Goal: Task Accomplishment & Management: Use online tool/utility

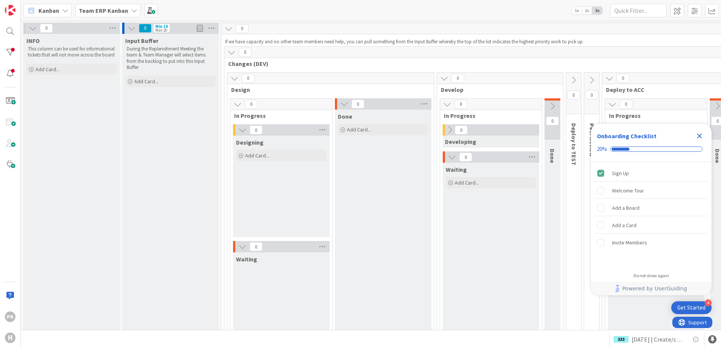
click at [123, 12] on b "Team ERP Kanban" at bounding box center [103, 11] width 49 height 8
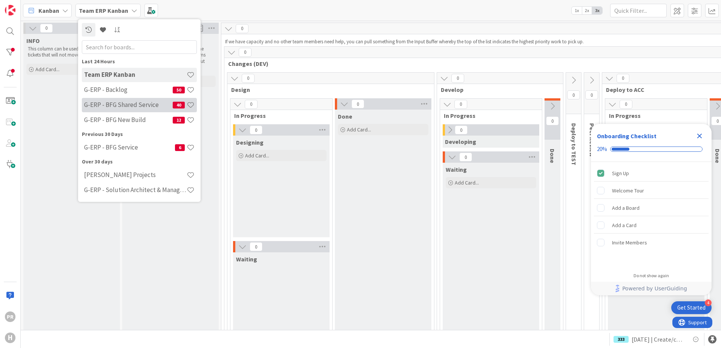
click at [130, 102] on h4 "G-ERP - BFG Shared Service" at bounding box center [128, 105] width 89 height 8
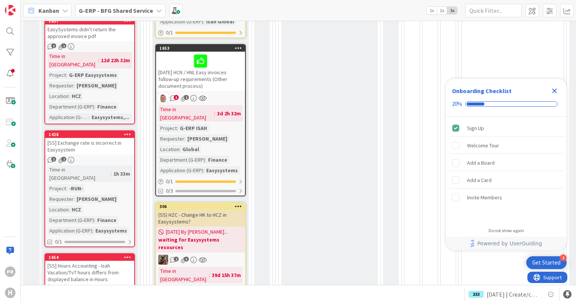
scroll to position [528, 0]
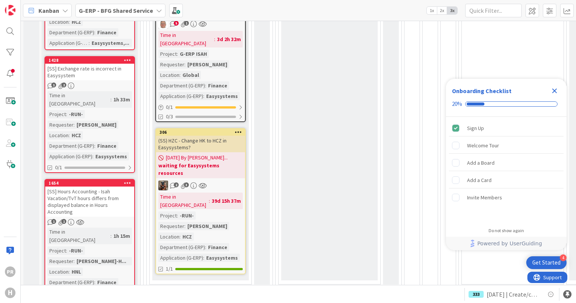
click at [91, 187] on div "[SS] Hours Accounting - Isah Vacation/TvT hours differs from displayed balance …" at bounding box center [89, 202] width 89 height 30
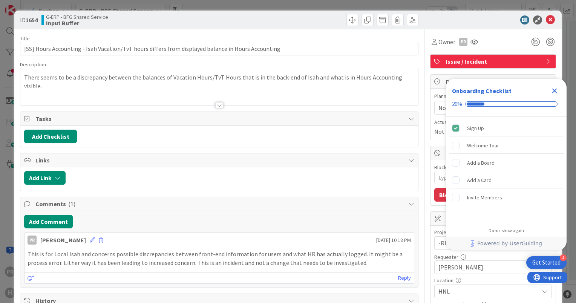
click at [556, 90] on icon "Close Checklist" at bounding box center [555, 91] width 5 height 5
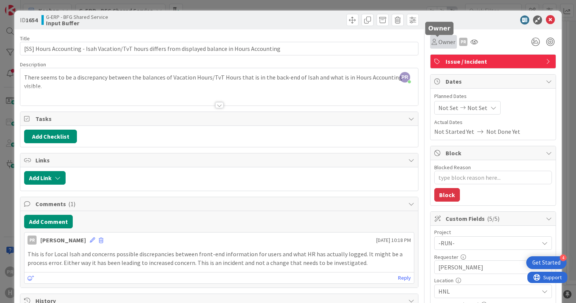
click at [443, 42] on span "Owner" at bounding box center [447, 41] width 17 height 9
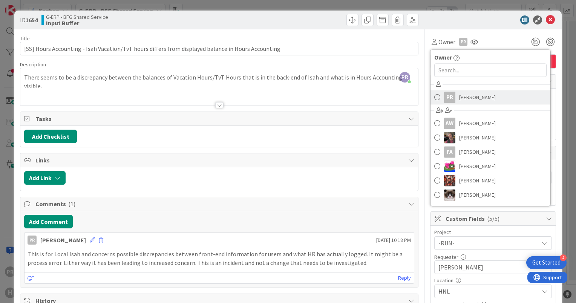
click at [466, 98] on span "[PERSON_NAME]" at bounding box center [477, 97] width 37 height 11
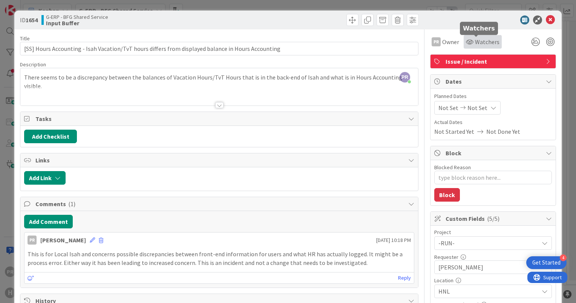
click at [466, 45] on div "Watchers" at bounding box center [483, 41] width 34 height 9
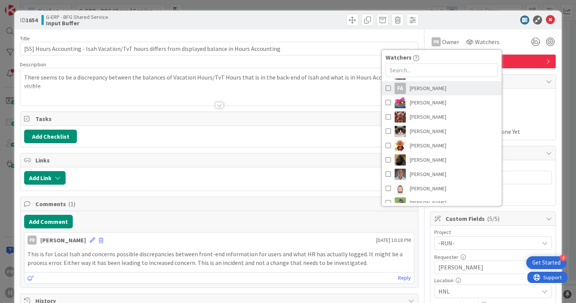
scroll to position [75, 0]
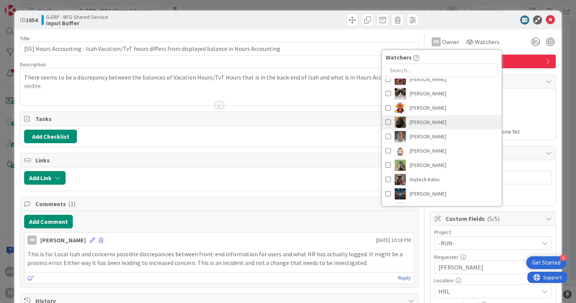
click at [386, 125] on span at bounding box center [388, 122] width 5 height 11
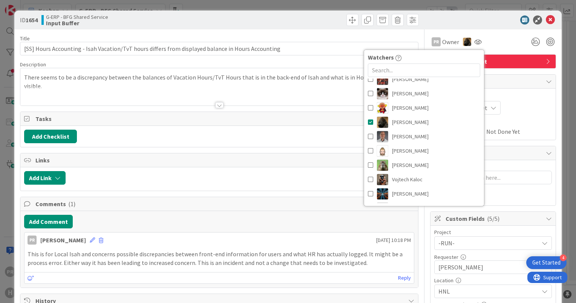
click at [307, 26] on div at bounding box center [320, 20] width 198 height 12
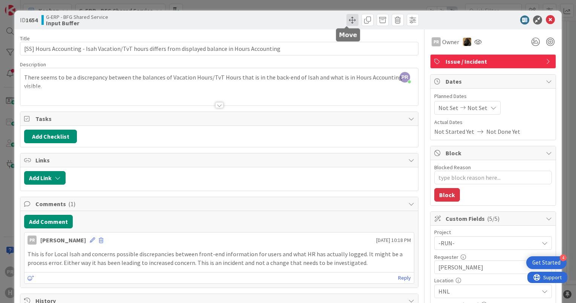
click at [350, 20] on span at bounding box center [353, 20] width 12 height 12
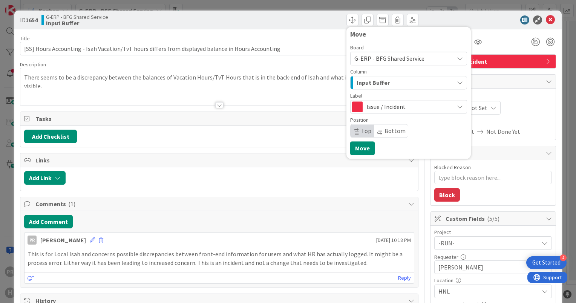
click at [381, 84] on span "Input Buffer" at bounding box center [373, 83] width 33 height 10
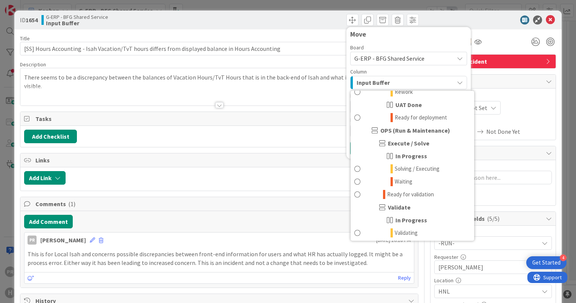
scroll to position [415, 0]
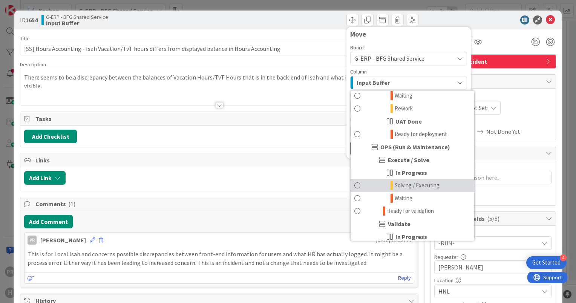
click at [414, 184] on span "Solving / Executing" at bounding box center [417, 185] width 45 height 9
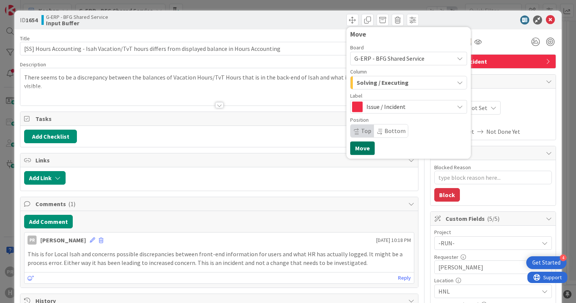
click at [360, 143] on button "Move" at bounding box center [362, 148] width 25 height 14
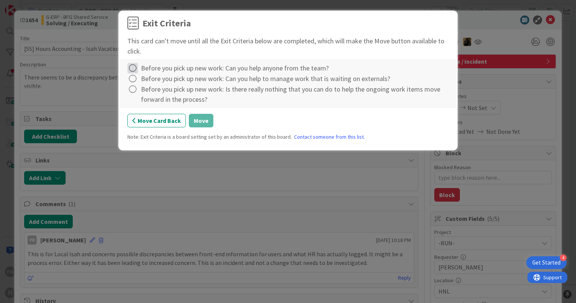
click at [132, 69] on icon at bounding box center [132, 68] width 11 height 11
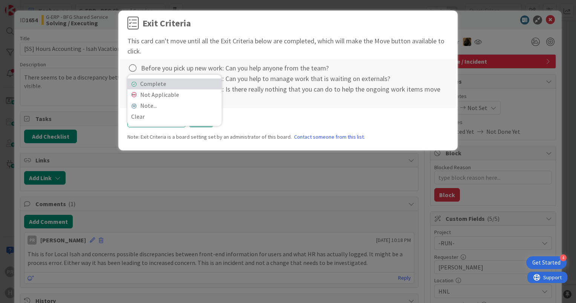
click at [140, 85] on link "Complete" at bounding box center [174, 83] width 94 height 11
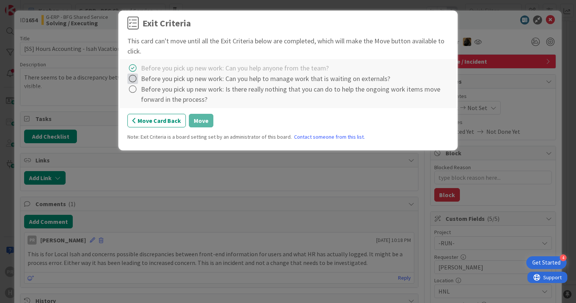
click at [134, 78] on icon at bounding box center [132, 79] width 11 height 11
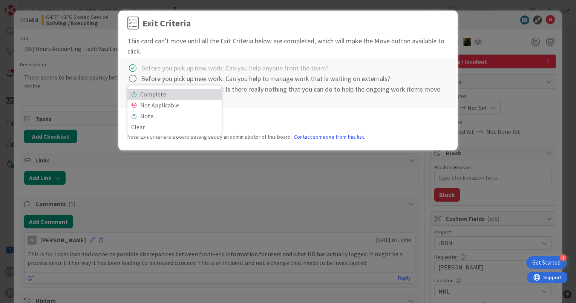
click at [146, 94] on link "Complete" at bounding box center [174, 94] width 94 height 11
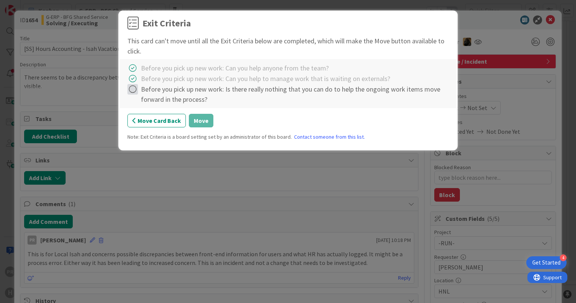
click at [136, 92] on icon at bounding box center [132, 89] width 11 height 11
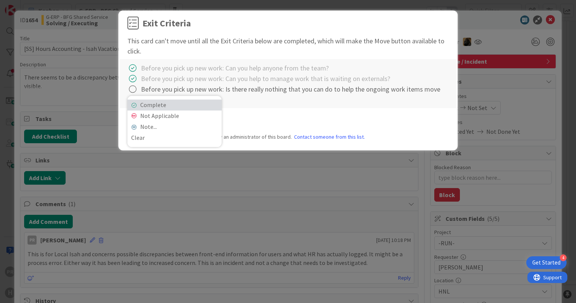
click at [142, 100] on link "Complete" at bounding box center [174, 105] width 94 height 11
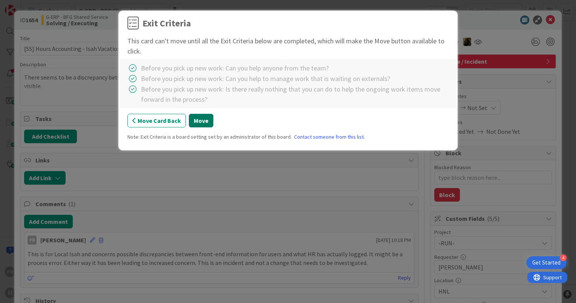
click at [196, 121] on button "Move" at bounding box center [201, 121] width 25 height 14
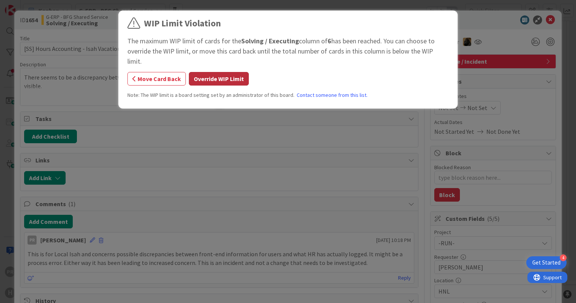
click at [207, 72] on button "Override WIP Limit" at bounding box center [219, 79] width 60 height 14
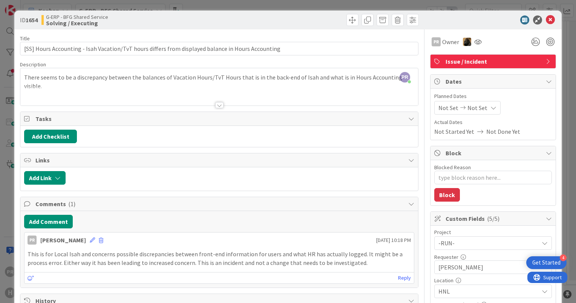
type textarea "x"
click at [546, 21] on icon at bounding box center [550, 19] width 9 height 9
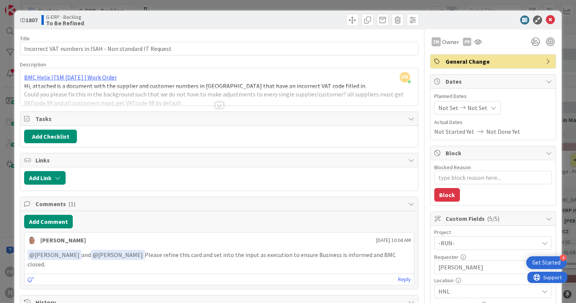
scroll to position [312, 0]
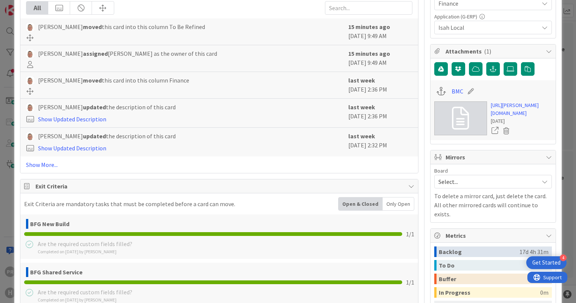
type textarea "x"
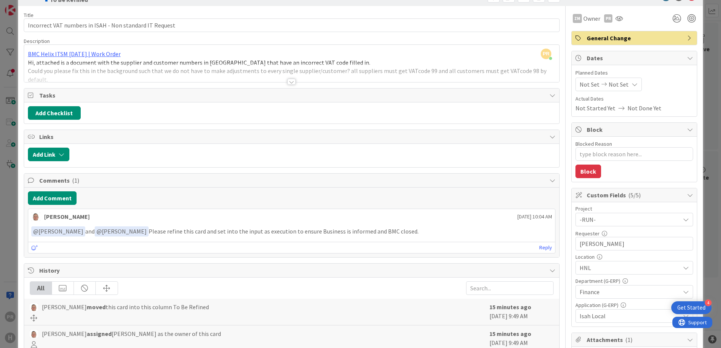
scroll to position [0, 0]
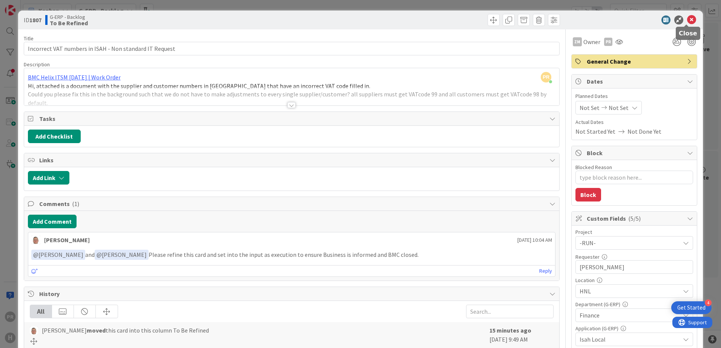
click at [576, 21] on icon at bounding box center [691, 19] width 9 height 9
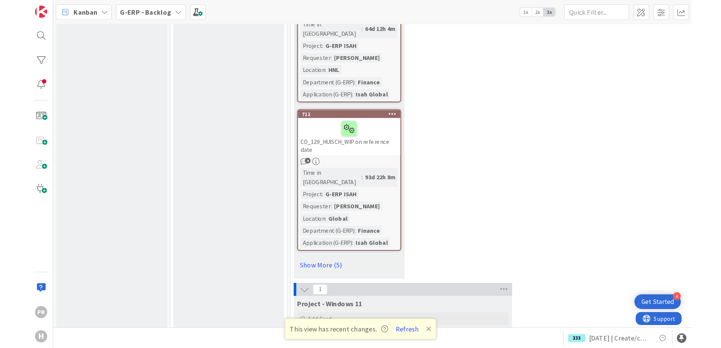
scroll to position [6612, 0]
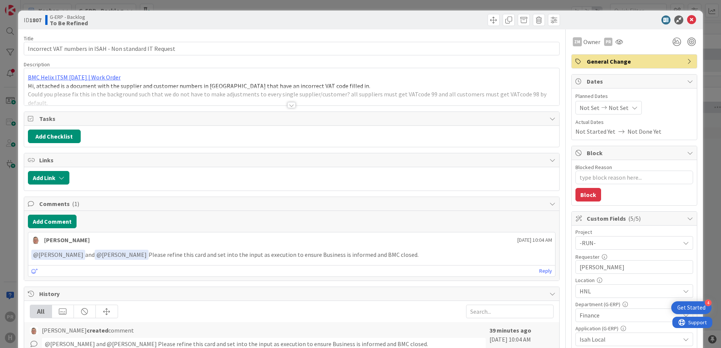
type textarea "x"
click at [687, 19] on icon at bounding box center [691, 19] width 9 height 9
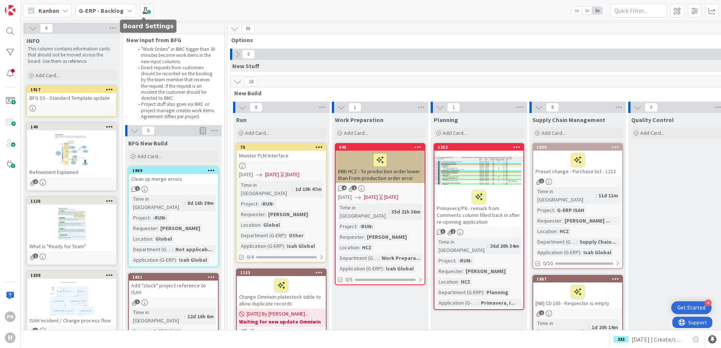
click at [127, 11] on icon at bounding box center [130, 11] width 6 height 6
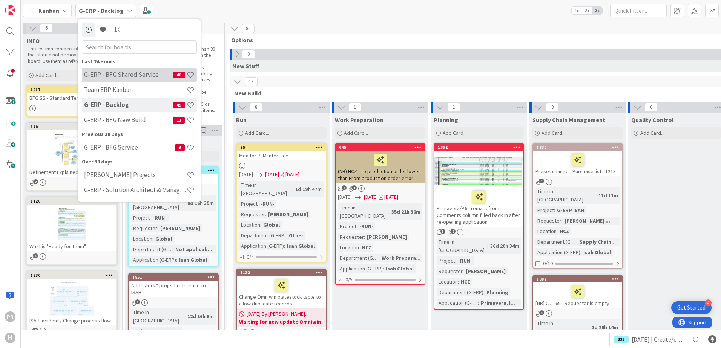
click at [134, 78] on h4 "G-ERP - BFG Shared Service" at bounding box center [128, 75] width 89 height 8
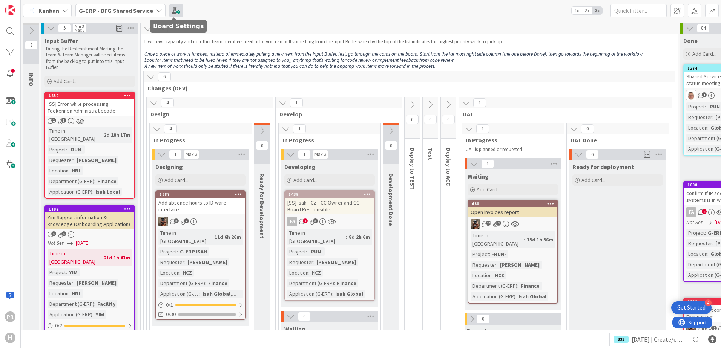
click at [171, 12] on span at bounding box center [176, 11] width 14 height 14
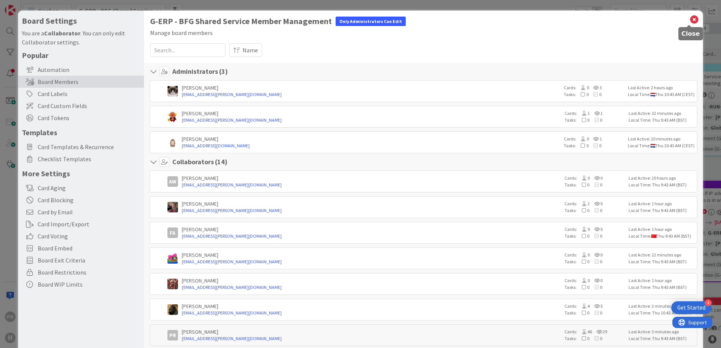
click at [692, 19] on icon at bounding box center [694, 19] width 10 height 11
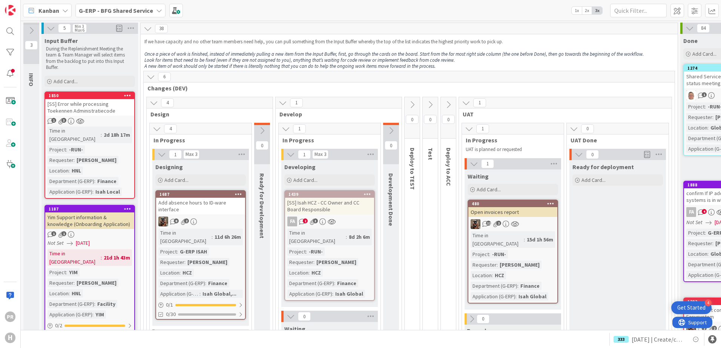
click at [134, 16] on div "G-ERP - BFG Shared Service" at bounding box center [120, 11] width 90 height 14
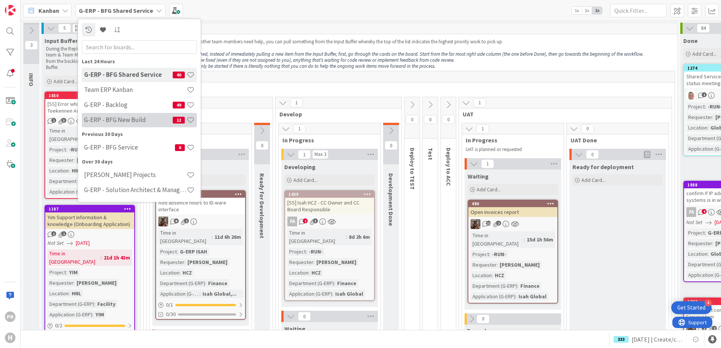
click at [132, 115] on div "G-ERP - BFG New Build 12" at bounding box center [139, 120] width 115 height 14
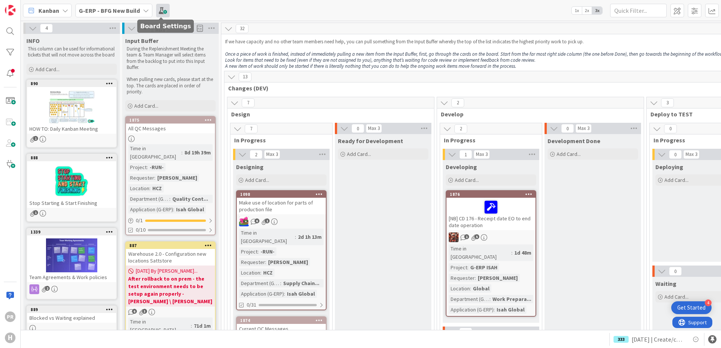
click at [164, 11] on span at bounding box center [163, 11] width 14 height 14
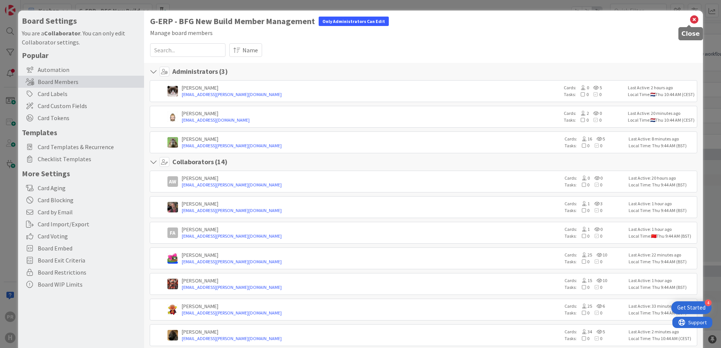
click at [689, 19] on icon at bounding box center [694, 19] width 10 height 11
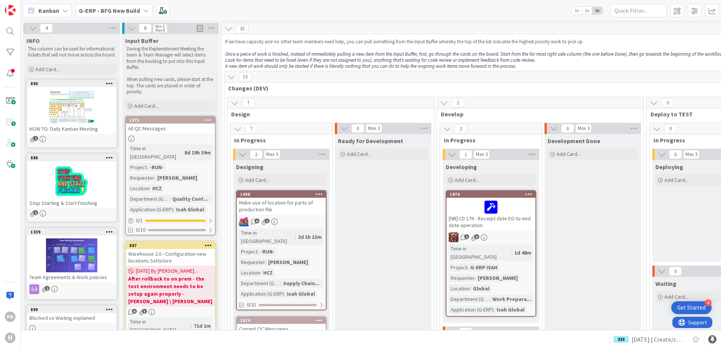
click at [134, 12] on b "G-ERP - BFG New Build" at bounding box center [109, 11] width 61 height 8
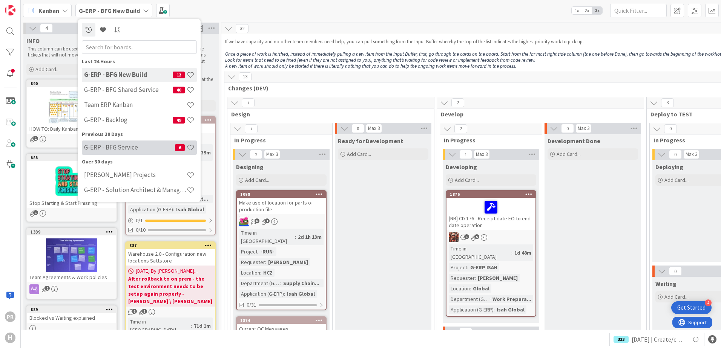
click at [132, 148] on h4 "G-ERP - BFG Service" at bounding box center [129, 148] width 91 height 8
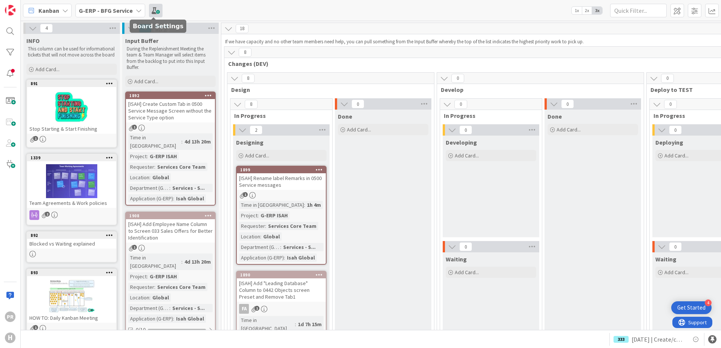
click at [158, 15] on span at bounding box center [156, 11] width 14 height 14
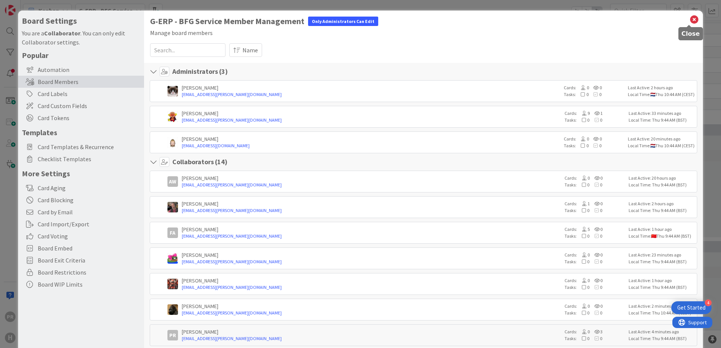
click at [689, 18] on icon at bounding box center [694, 19] width 10 height 11
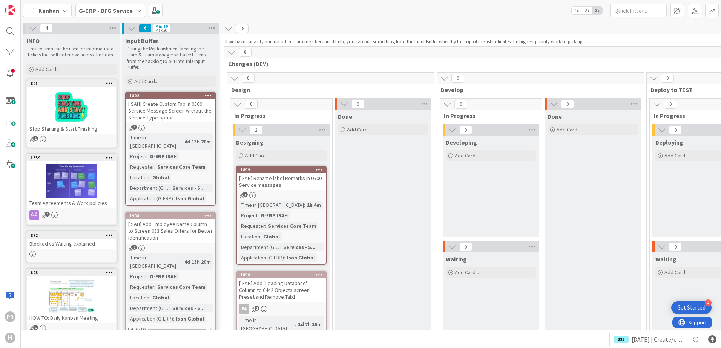
click at [105, 13] on b "G-ERP - BFG Service" at bounding box center [106, 11] width 54 height 8
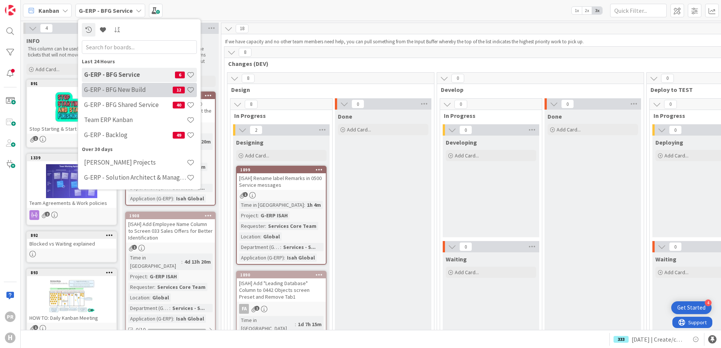
click at [131, 92] on h4 "G-ERP - BFG New Build" at bounding box center [128, 90] width 89 height 8
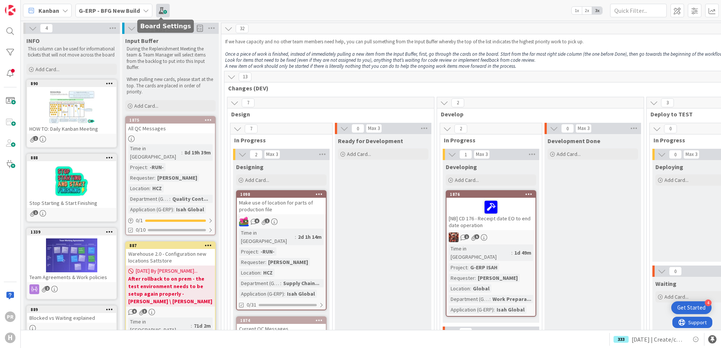
click at [157, 11] on span at bounding box center [163, 11] width 14 height 14
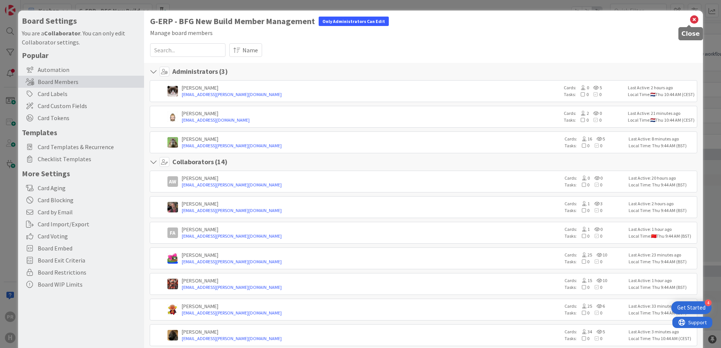
click at [689, 19] on icon at bounding box center [694, 19] width 10 height 11
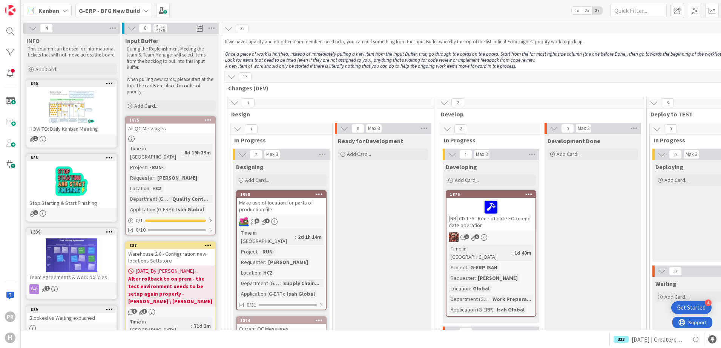
click at [82, 14] on b "G-ERP - BFG New Build" at bounding box center [109, 11] width 61 height 8
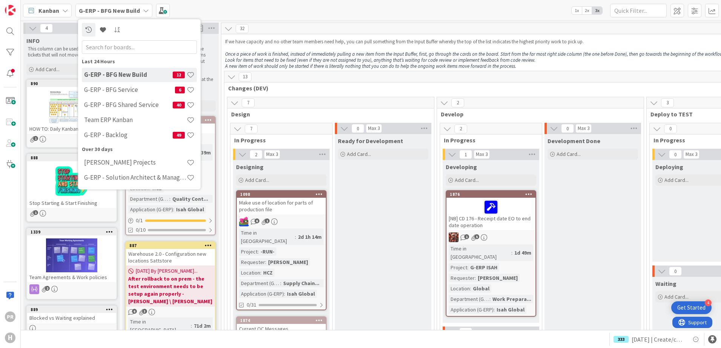
click at [86, 11] on b "G-ERP - BFG New Build" at bounding box center [109, 11] width 61 height 8
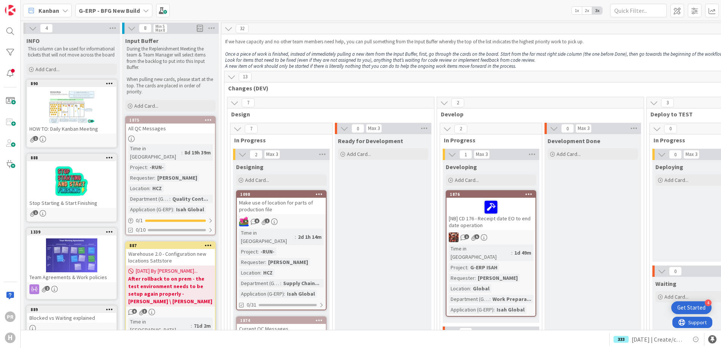
click at [2, 33] on div "PR H" at bounding box center [10, 174] width 21 height 348
click at [13, 33] on div at bounding box center [10, 31] width 15 height 15
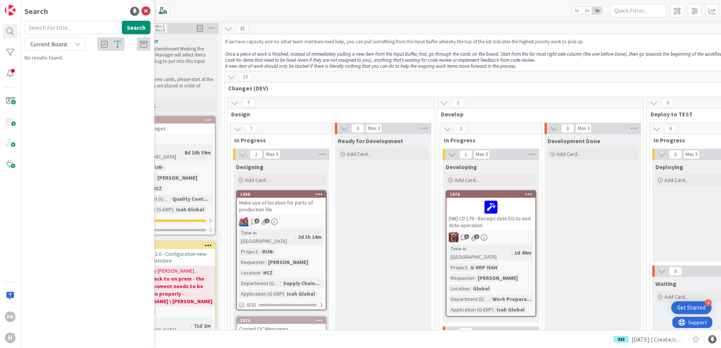
click at [80, 52] on div "Search Current Board No results found." at bounding box center [88, 41] width 126 height 41
click at [68, 48] on span "Current Board" at bounding box center [48, 44] width 39 height 11
click at [68, 72] on span "All Boards" at bounding box center [68, 75] width 78 height 11
click at [51, 42] on span "All Boards" at bounding box center [43, 44] width 26 height 8
click at [48, 61] on span "Current Board" at bounding box center [68, 61] width 78 height 11
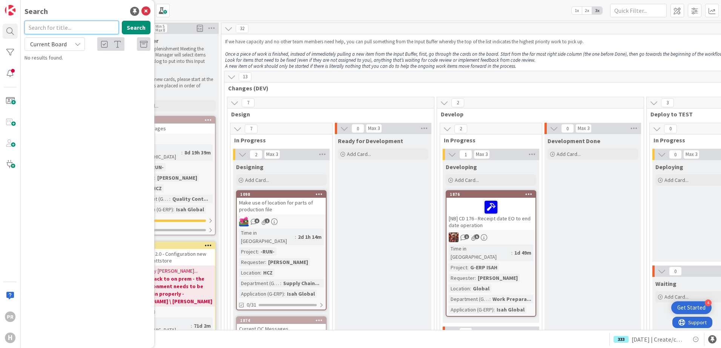
click at [52, 31] on input "text" at bounding box center [72, 28] width 94 height 14
type input "srxp"
click at [136, 25] on button "Search" at bounding box center [136, 28] width 29 height 14
click at [96, 63] on span "SSO not working" at bounding box center [87, 66] width 38 height 7
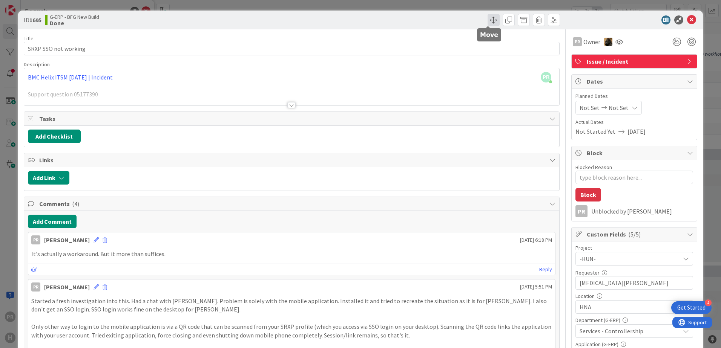
click at [490, 21] on span at bounding box center [494, 20] width 12 height 12
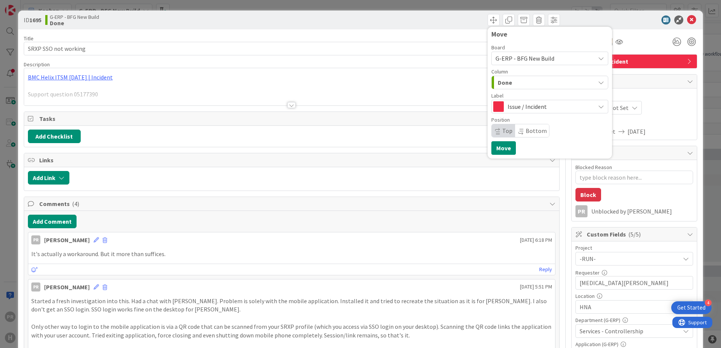
click at [540, 86] on div "Done" at bounding box center [545, 83] width 99 height 12
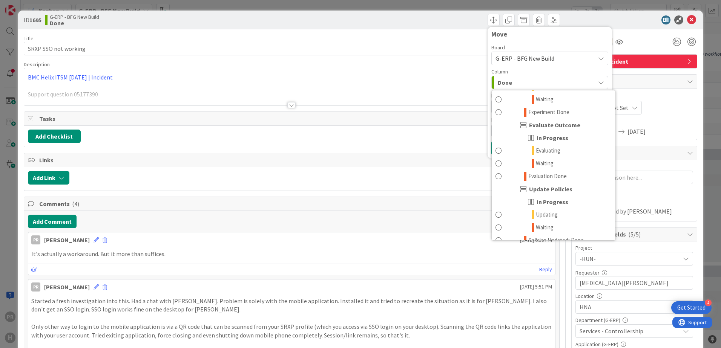
scroll to position [805, 0]
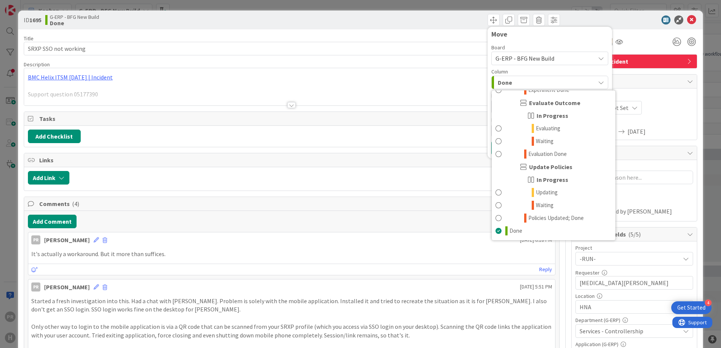
click at [618, 17] on div at bounding box center [631, 19] width 134 height 9
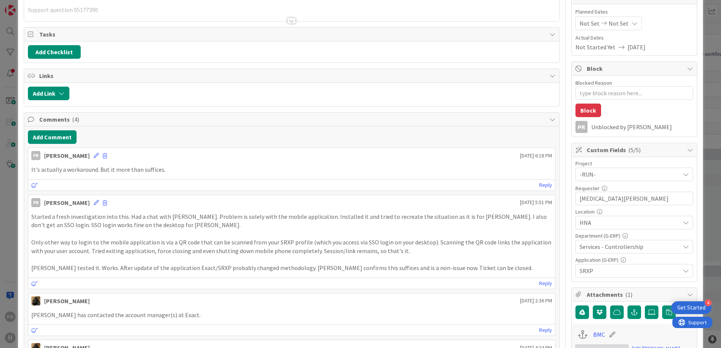
scroll to position [0, 0]
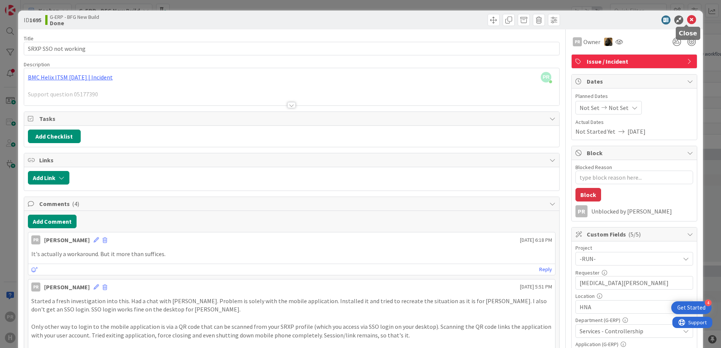
click at [689, 21] on icon at bounding box center [691, 19] width 9 height 9
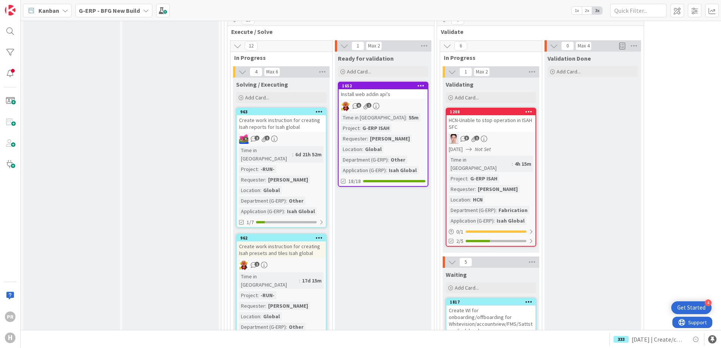
scroll to position [1358, 0]
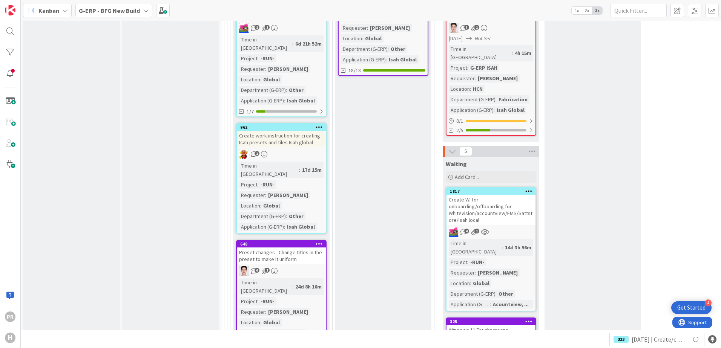
click at [466, 195] on div "Create WI for onboarding/offboarding for Whitevision/accountview/FMS/Sattstore/…" at bounding box center [491, 210] width 89 height 30
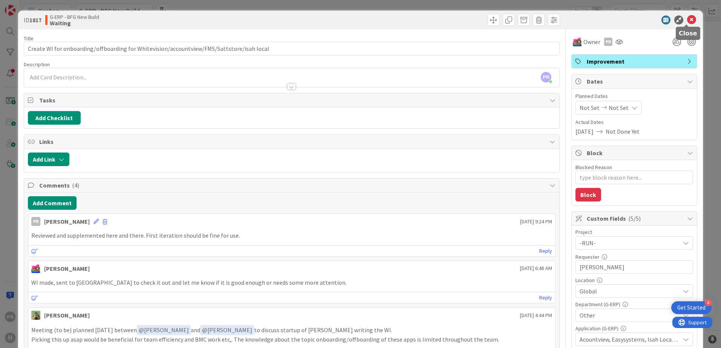
click at [688, 18] on icon at bounding box center [691, 19] width 9 height 9
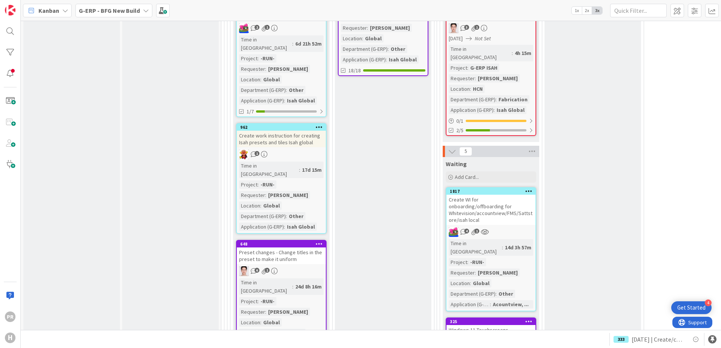
click at [130, 14] on b "G-ERP - BFG New Build" at bounding box center [109, 11] width 61 height 8
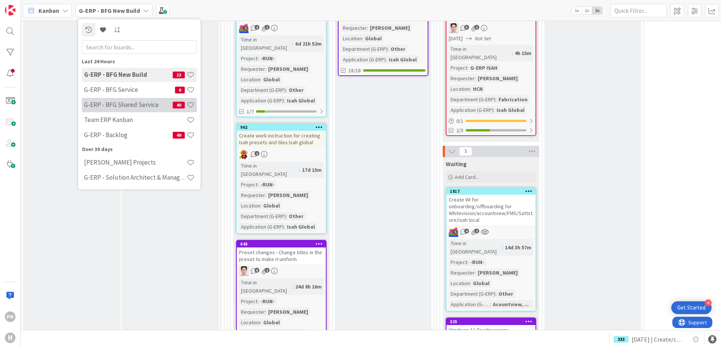
click at [126, 103] on h4 "G-ERP - BFG Shared Service" at bounding box center [128, 105] width 89 height 8
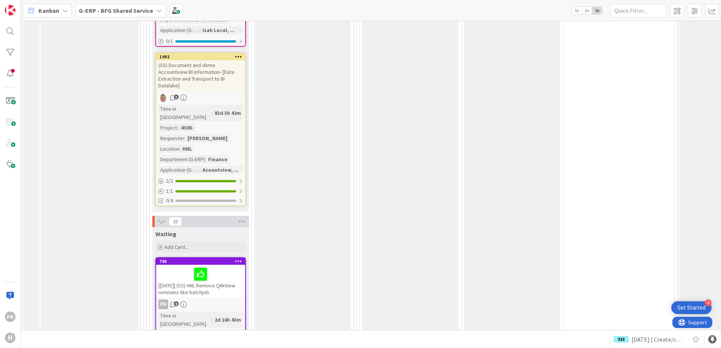
scroll to position [1709, 0]
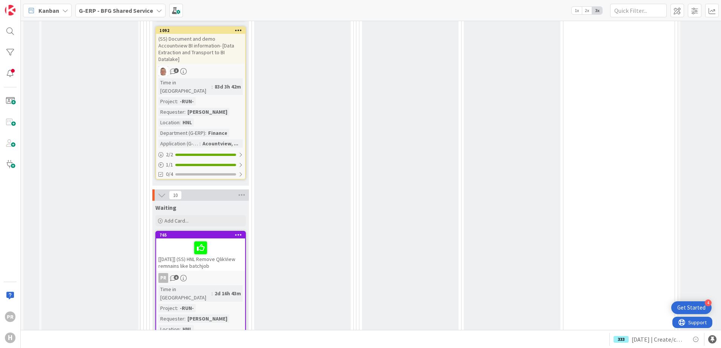
click at [224, 239] on div "[18-09-25] (SS) HNL Remove QlikView remnains like batchjob" at bounding box center [200, 255] width 89 height 32
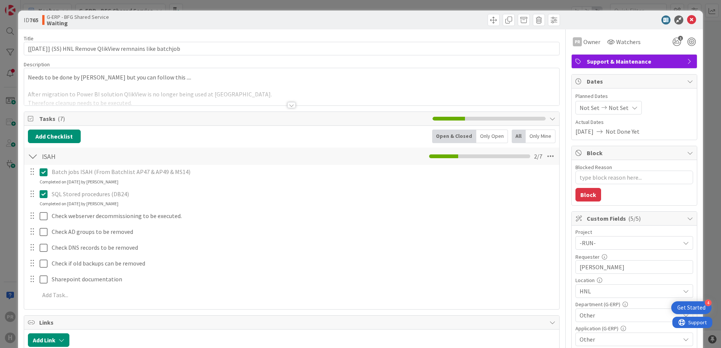
type textarea "x"
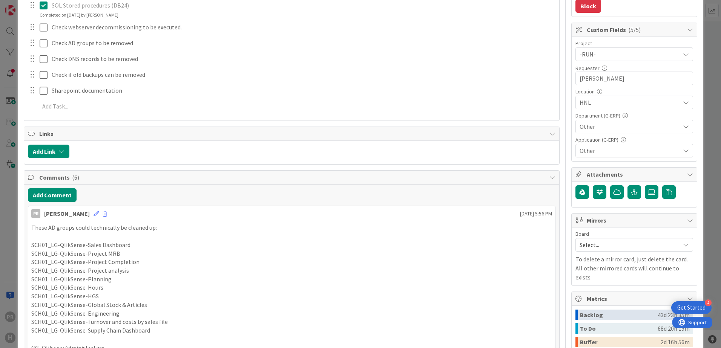
scroll to position [189, 0]
click at [64, 196] on button "Add Comment" at bounding box center [52, 196] width 49 height 14
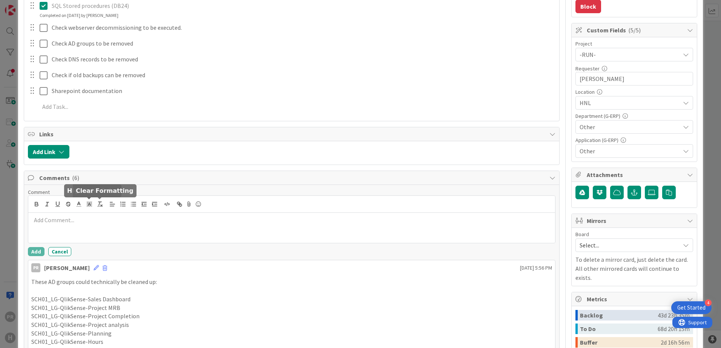
click at [131, 223] on p at bounding box center [291, 220] width 521 height 9
drag, startPoint x: 185, startPoint y: 224, endPoint x: 91, endPoint y: 232, distance: 94.3
click at [91, 232] on div "Webserver is configured for redirects that are still needed." at bounding box center [291, 228] width 527 height 30
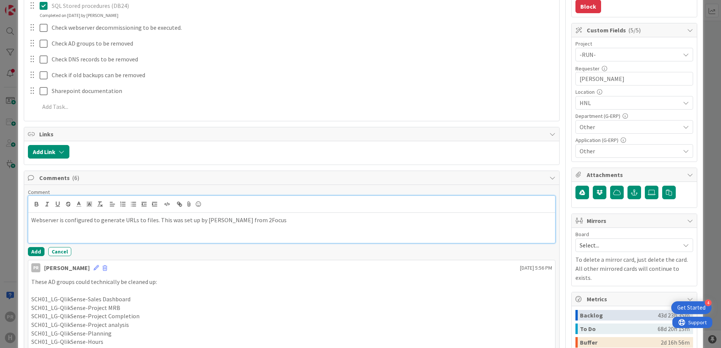
type textarea "x"
drag, startPoint x: 251, startPoint y: 224, endPoint x: 239, endPoint y: 226, distance: 12.5
click at [239, 226] on div "Webserver is configured to generate URLs to files. This was set up by Daan from…" at bounding box center [291, 228] width 527 height 30
click at [258, 221] on p "Webserver is configured to generate URLs to files. This was set up by Daan from…" at bounding box center [291, 220] width 521 height 9
